Goal: Find specific page/section: Find specific page/section

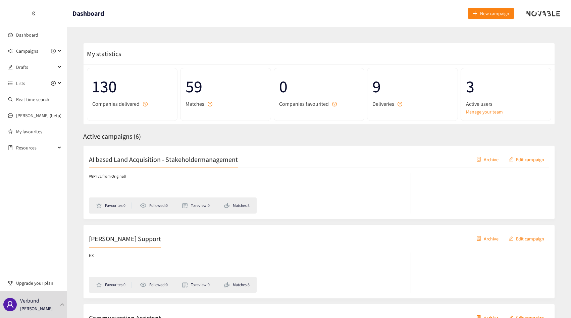
click at [35, 43] on ul "Dashboard Campaigns Drafts Lists Real-time search [PERSON_NAME] (beta) My favou…" at bounding box center [33, 78] width 67 height 156
click at [35, 45] on span "Campaigns" at bounding box center [27, 50] width 22 height 13
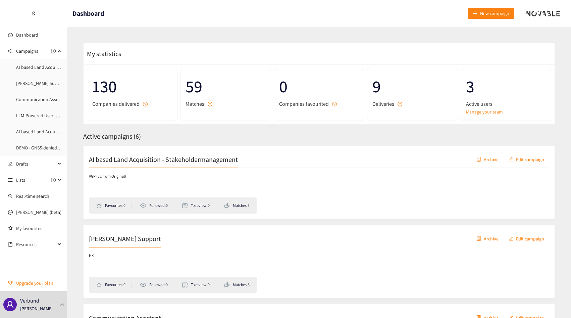
click at [54, 289] on span "Upgrade your plan" at bounding box center [39, 282] width 46 height 13
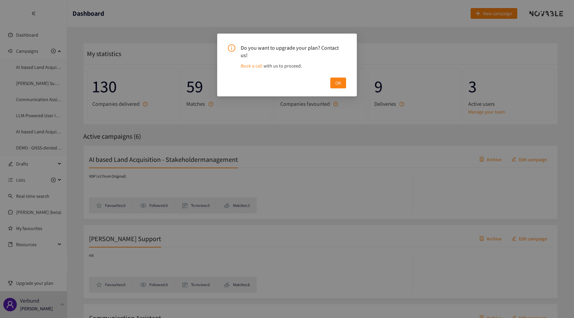
click at [54, 302] on div "Do you want to upgrade your plan? Contact us! Book a call with us to proceed. OK" at bounding box center [287, 159] width 574 height 318
click at [343, 83] on div "Do you want to upgrade your plan? Contact us! Book a call with us to proceed. OK" at bounding box center [287, 65] width 140 height 63
click at [339, 79] on span "OK" at bounding box center [338, 82] width 6 height 7
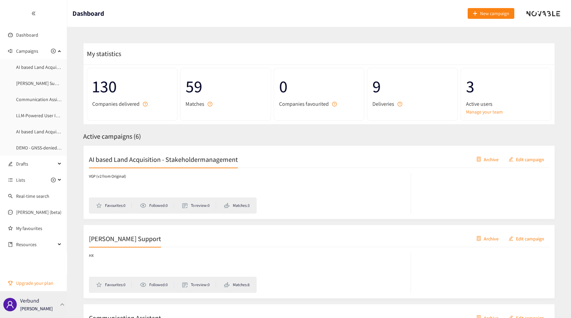
click at [57, 309] on div "Verbund [PERSON_NAME]" at bounding box center [33, 304] width 67 height 27
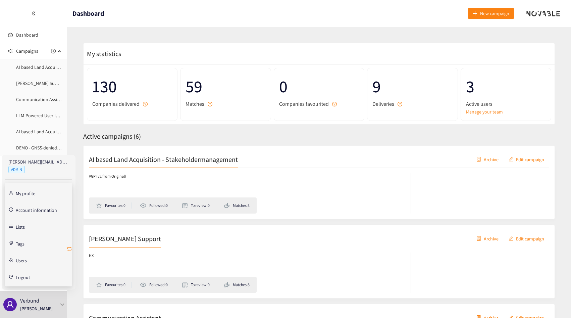
click at [70, 248] on icon "retweet" at bounding box center [69, 248] width 5 height 5
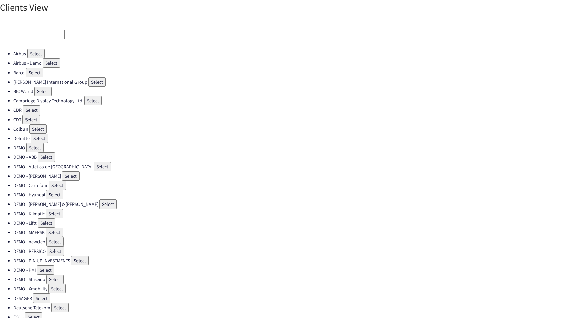
click at [55, 35] on input at bounding box center [37, 34] width 55 height 9
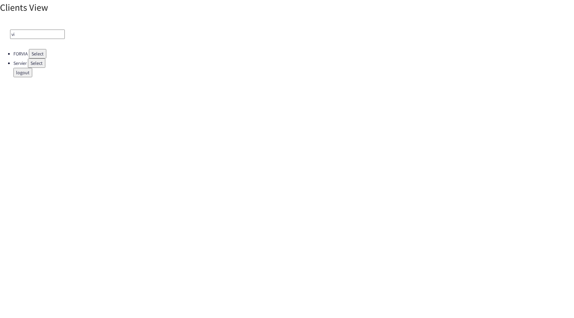
type input "v"
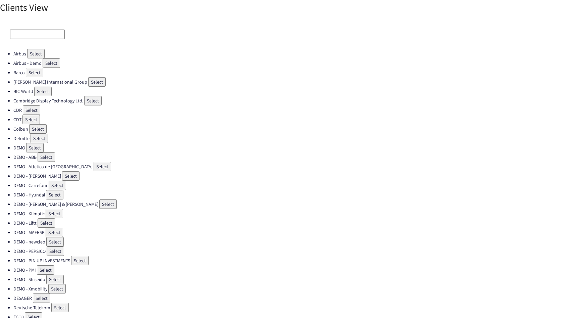
click at [29, 34] on input at bounding box center [37, 34] width 55 height 9
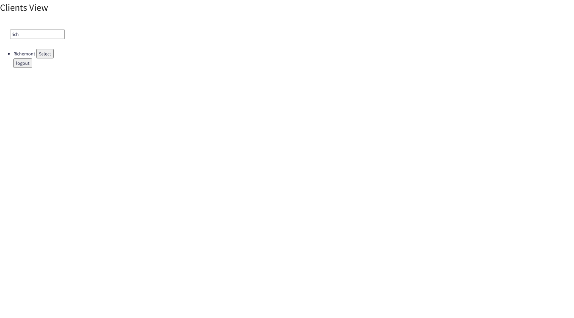
type input "rich"
click at [46, 56] on button "Select" at bounding box center [44, 53] width 17 height 9
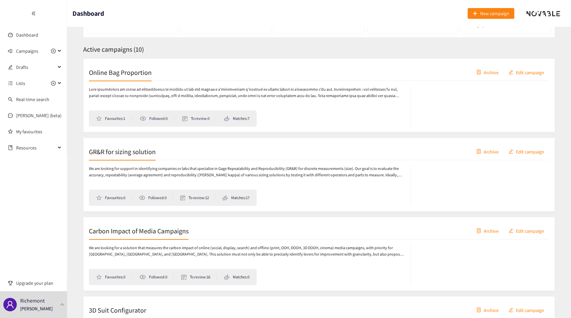
scroll to position [88, 0]
click at [164, 90] on p at bounding box center [246, 92] width 315 height 13
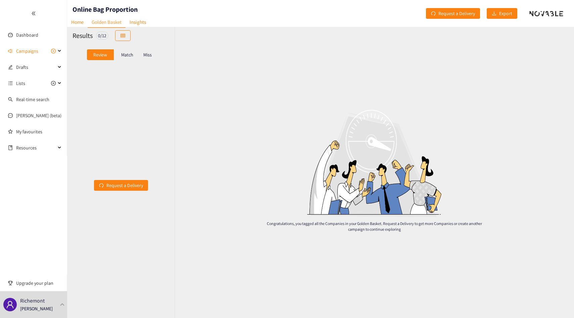
click at [126, 56] on p "Match" at bounding box center [127, 54] width 12 height 5
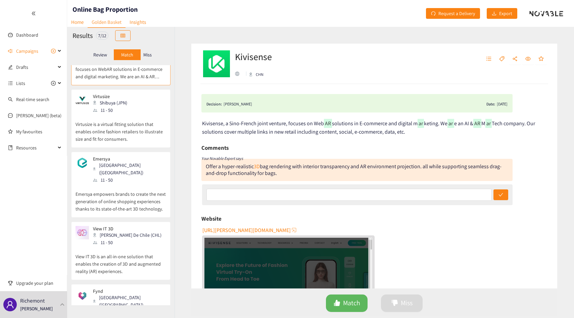
scroll to position [32, 0]
click at [128, 123] on p "Virtusize is a virtual fitting solution that enables online fashion retailers t…" at bounding box center [121, 127] width 91 height 29
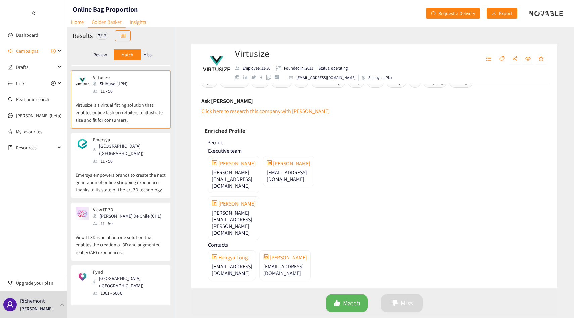
scroll to position [53, 0]
